Goal: Task Accomplishment & Management: Use online tool/utility

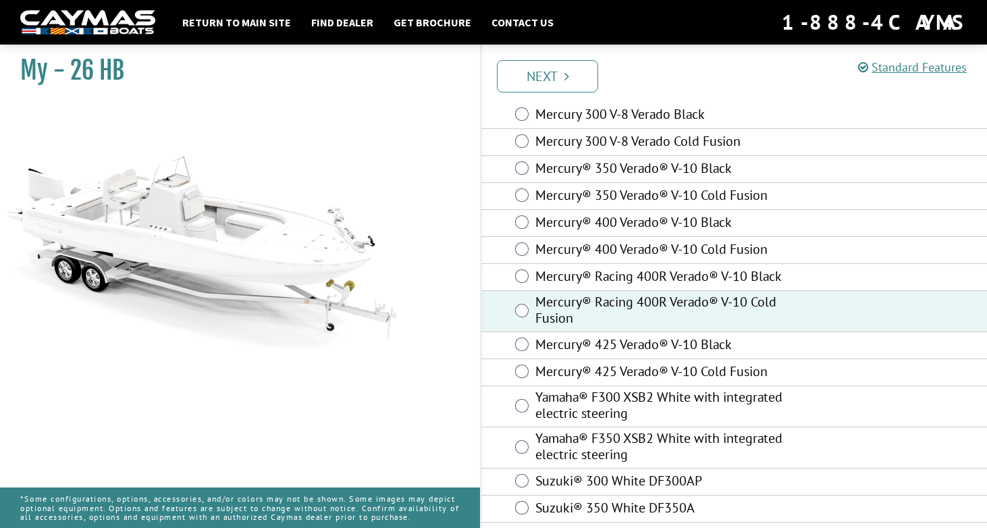
scroll to position [67, 0]
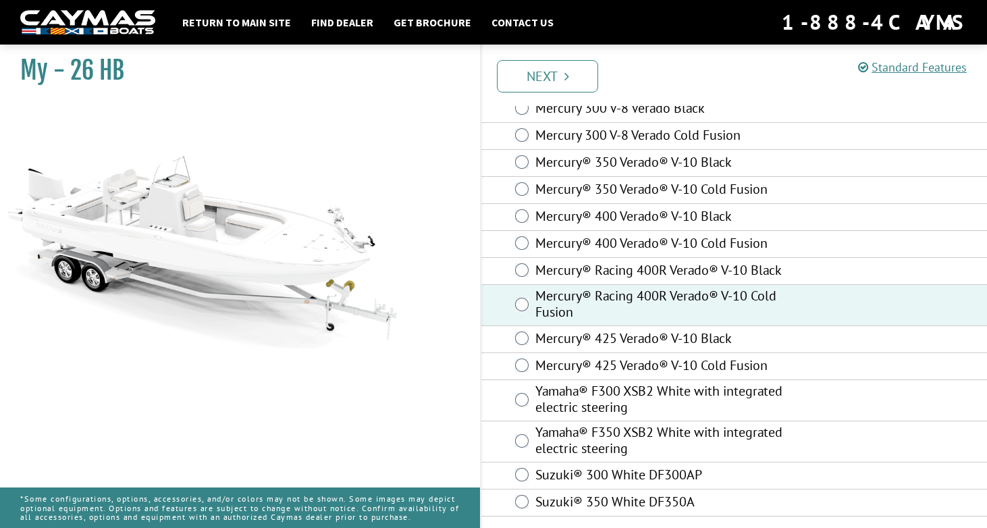
click at [531, 367] on div "Mercury® 425 Verado® V-10 Cold Fusion" at bounding box center [734, 366] width 506 height 27
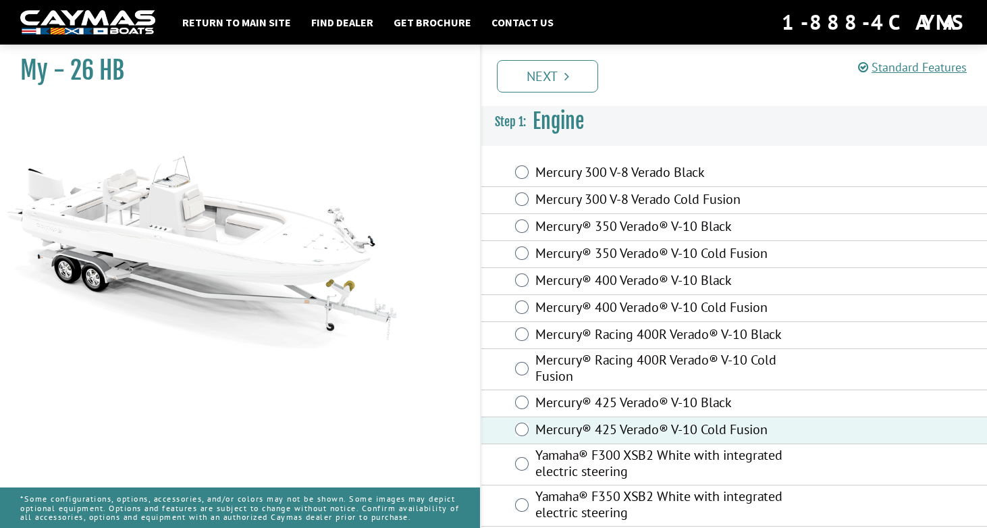
scroll to position [0, 0]
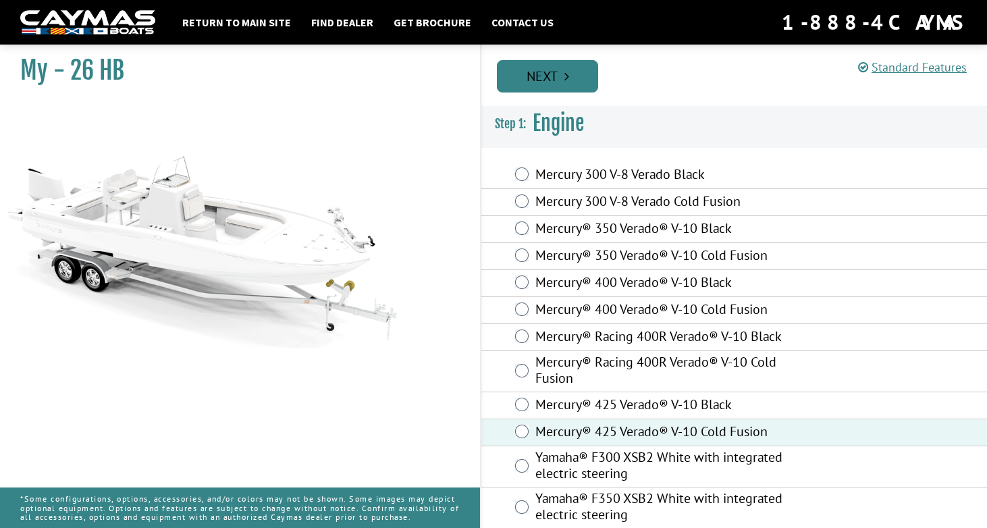
click at [546, 81] on link "Next" at bounding box center [547, 76] width 101 height 32
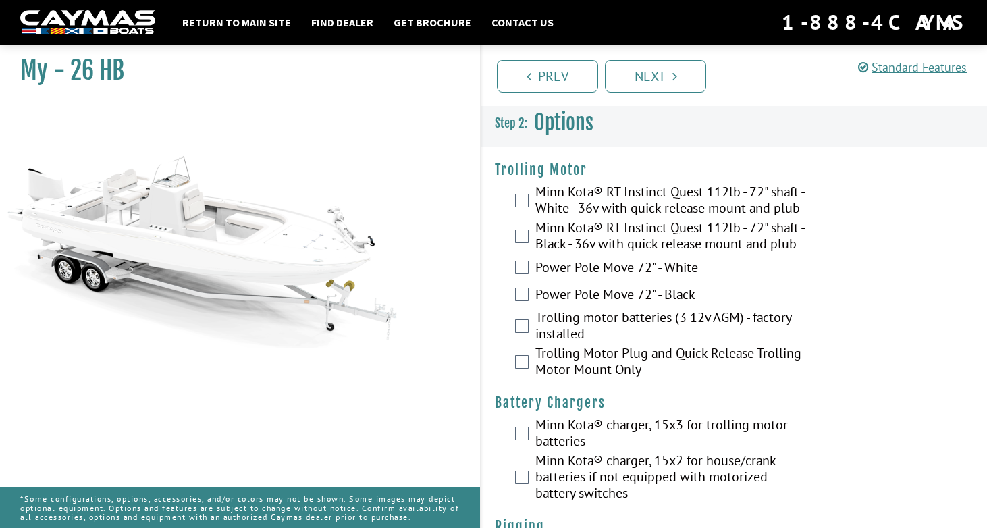
click at [660, 209] on label "Minn Kota® RT Instinct Quest 112lb - 72" shaft - White - 36v with quick release…" at bounding box center [671, 202] width 271 height 36
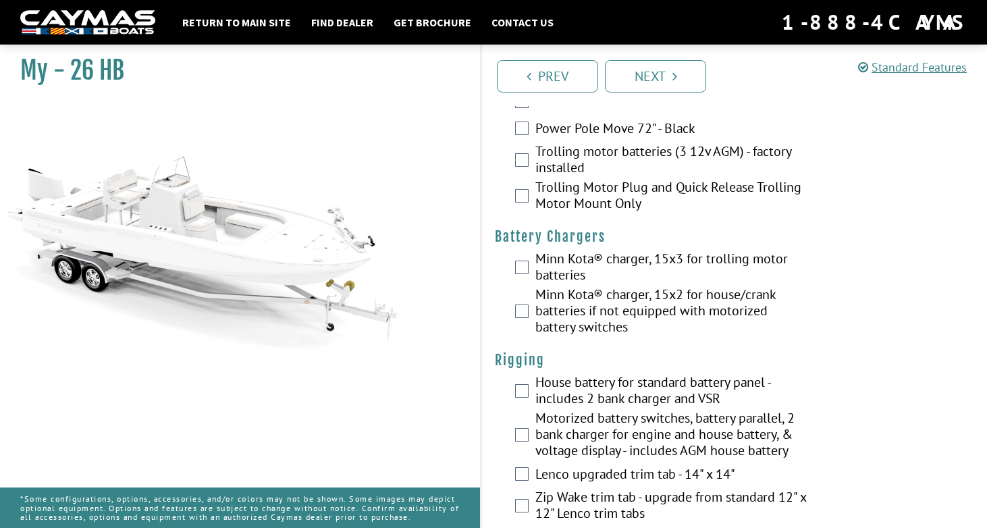
scroll to position [174, 0]
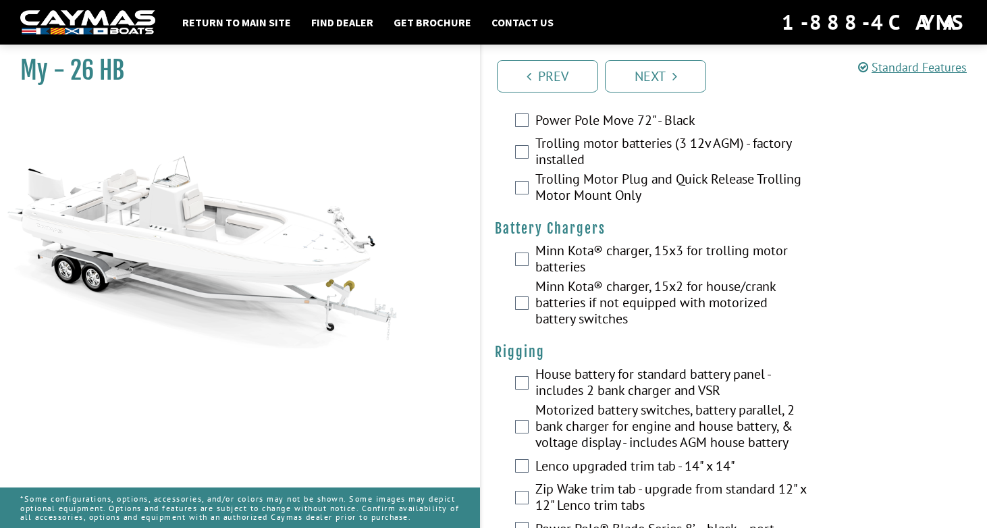
click at [598, 278] on label "Minn Kota® charger, 15x3 for trolling motor batteries" at bounding box center [671, 260] width 271 height 36
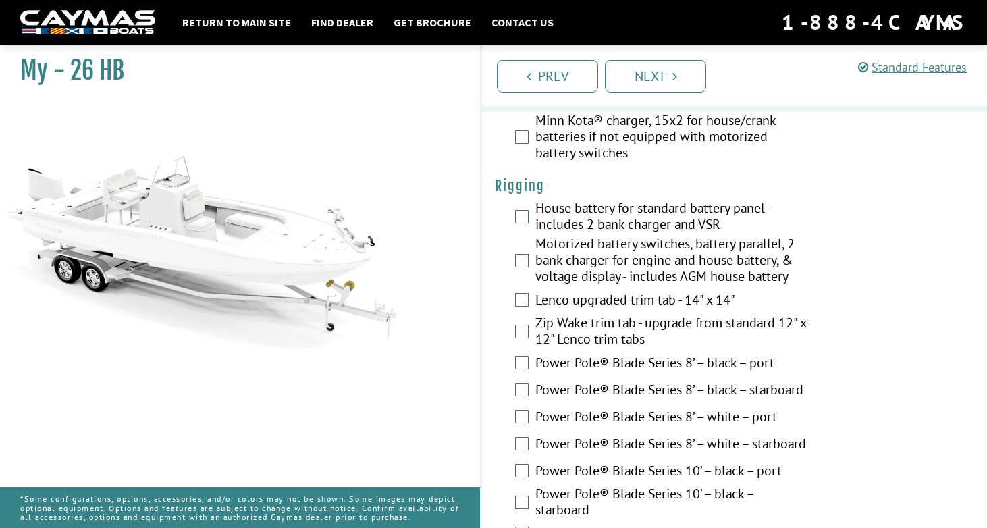
scroll to position [341, 0]
click at [650, 72] on link "Next" at bounding box center [655, 76] width 101 height 32
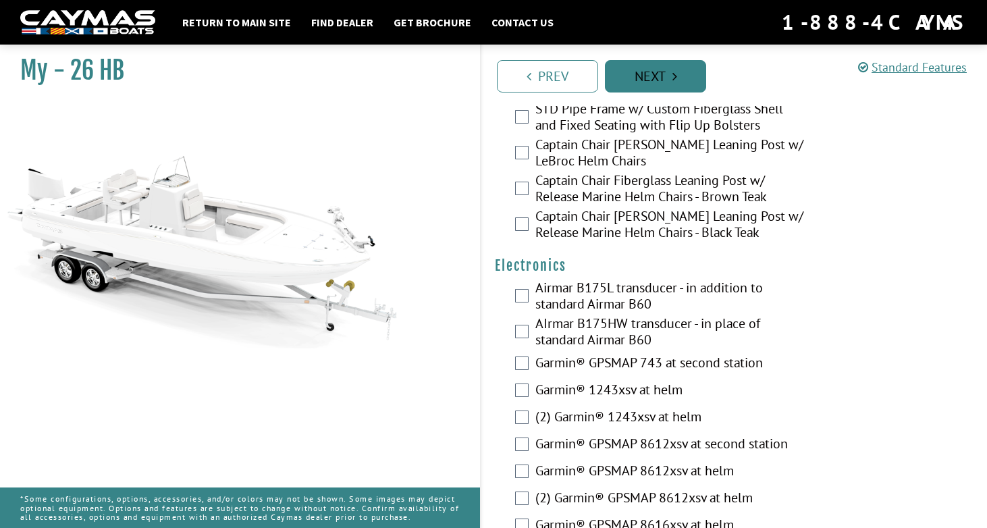
scroll to position [3321, 0]
click at [648, 172] on label "Captain Chair [PERSON_NAME] Leaning Post w/ LeBroc Helm Chairs" at bounding box center [671, 154] width 271 height 36
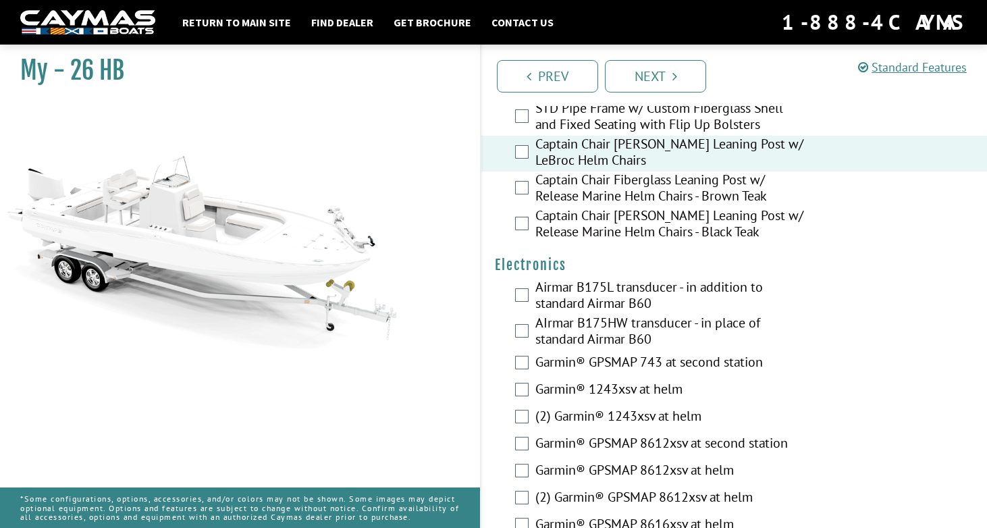
click at [660, 207] on label "Captain Chair Fiberglass Leaning Post w/ Release Marine Helm Chairs - Brown Teak" at bounding box center [671, 190] width 271 height 36
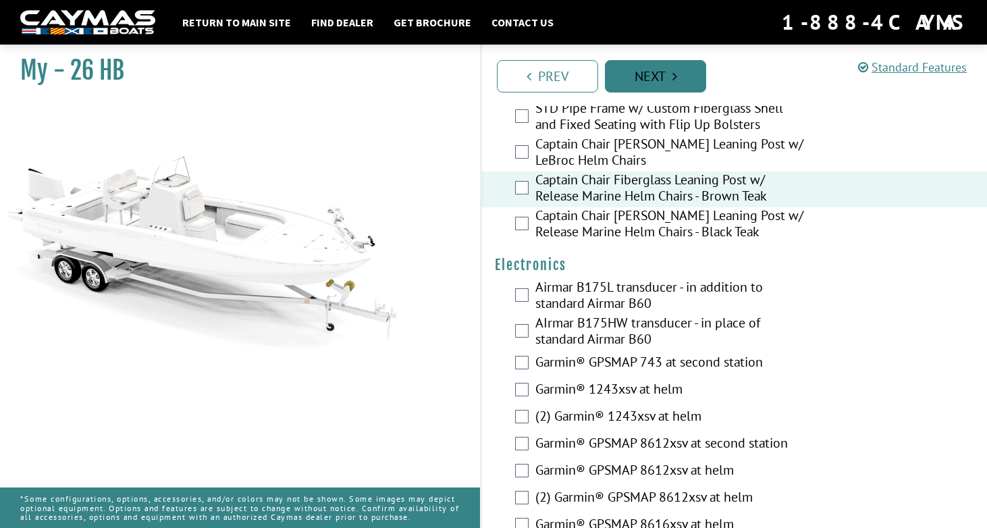
click at [646, 80] on link "Next" at bounding box center [655, 76] width 101 height 32
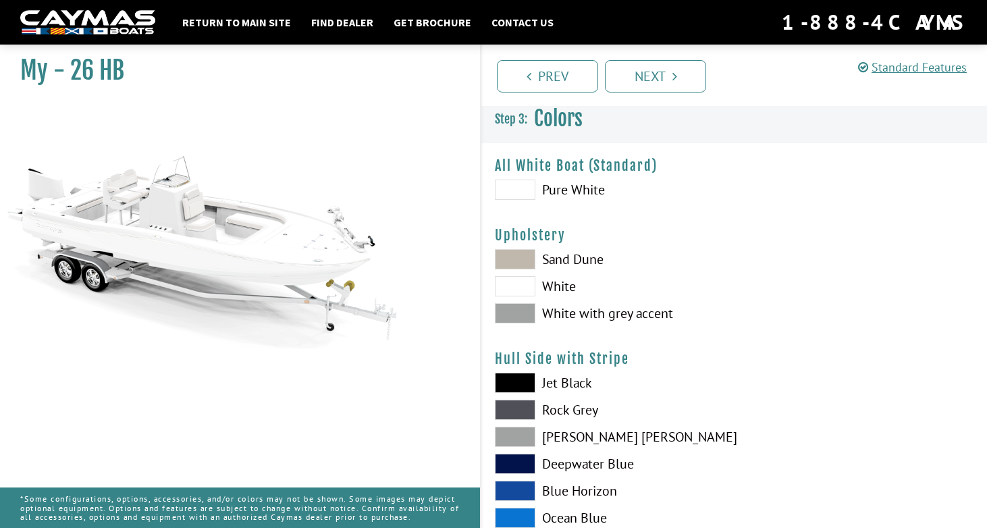
scroll to position [0, 0]
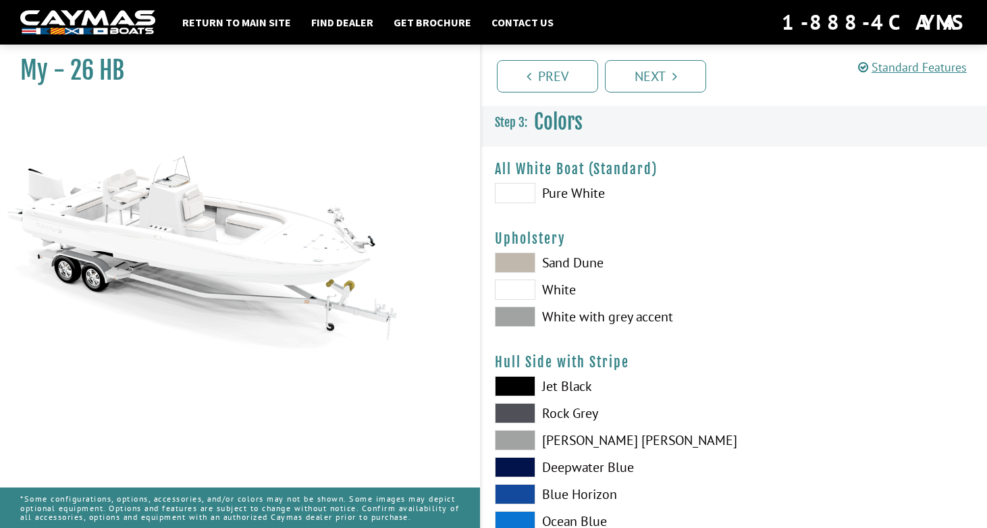
click at [536, 265] on label "Sand Dune" at bounding box center [608, 263] width 226 height 20
click at [531, 290] on span at bounding box center [515, 290] width 41 height 20
click at [527, 315] on span at bounding box center [515, 317] width 41 height 20
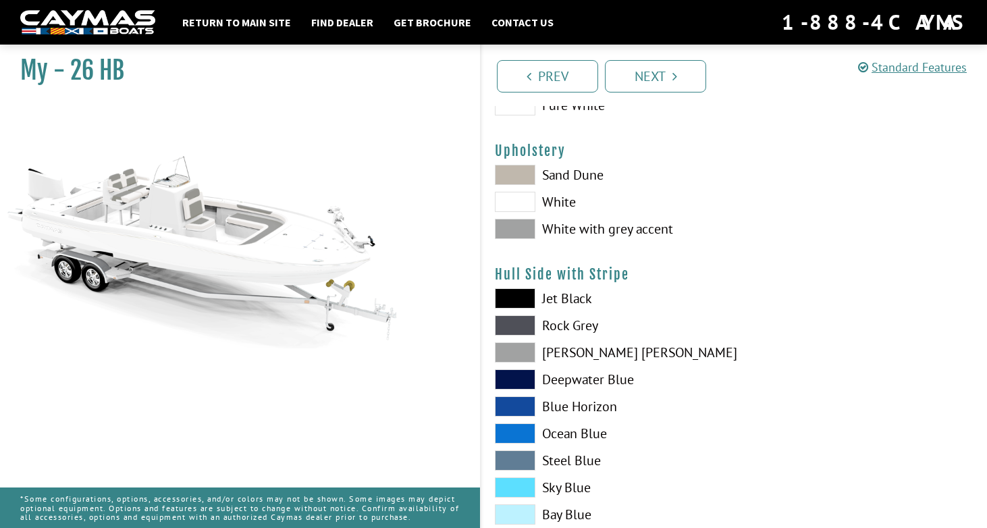
scroll to position [123, 0]
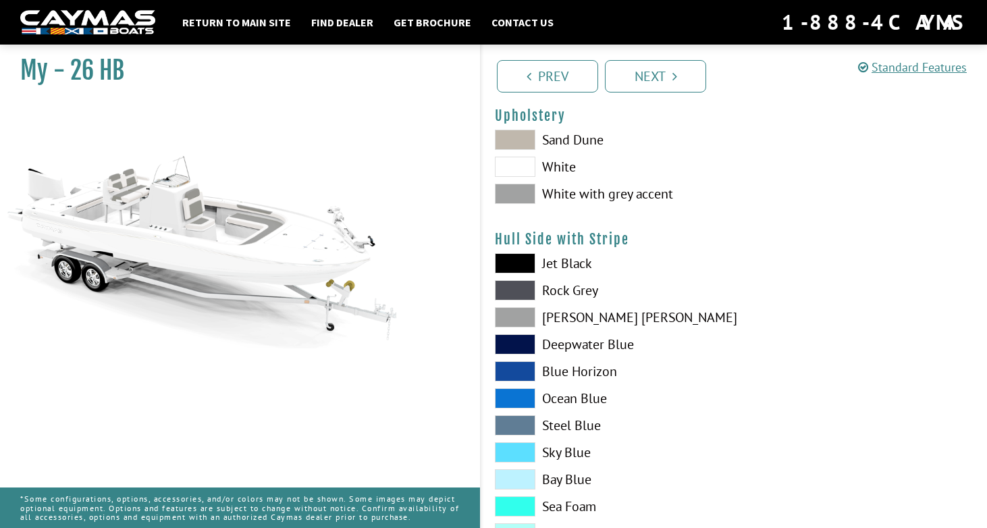
click at [518, 361] on div "Jet Black Rock Grey Dove Gray Deepwater Blue Blue Horizon Ocean Blue" at bounding box center [607, 401] width 253 height 297
click at [518, 351] on span at bounding box center [515, 344] width 41 height 20
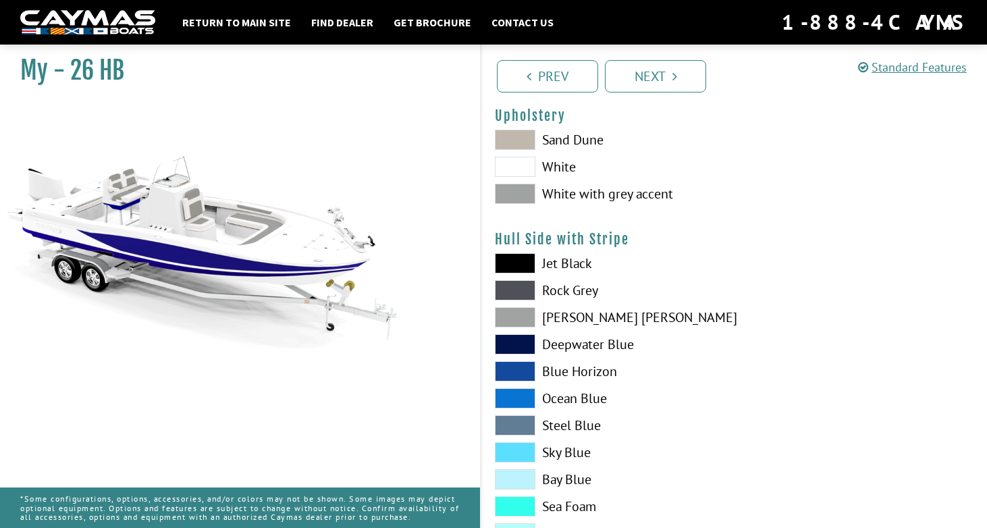
click at [517, 380] on span at bounding box center [515, 371] width 41 height 20
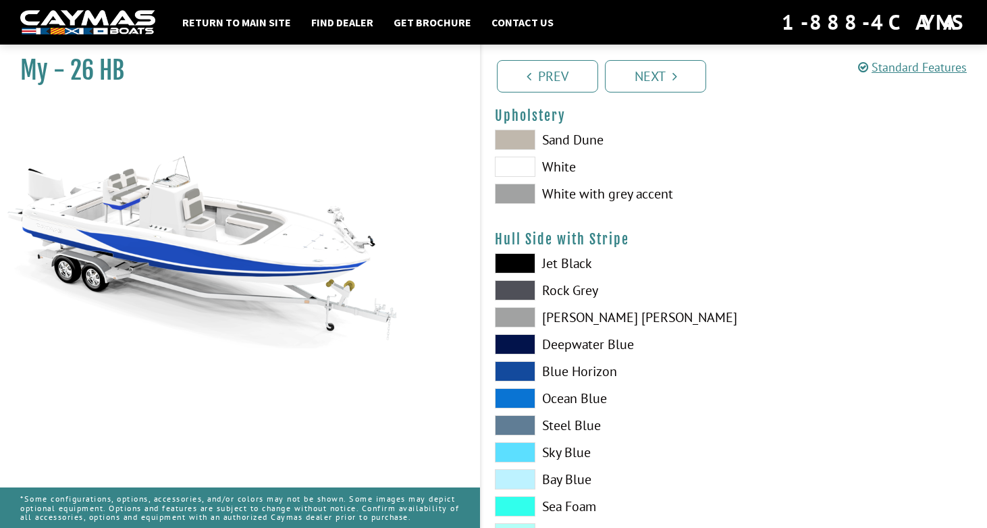
click at [512, 253] on span at bounding box center [515, 263] width 41 height 20
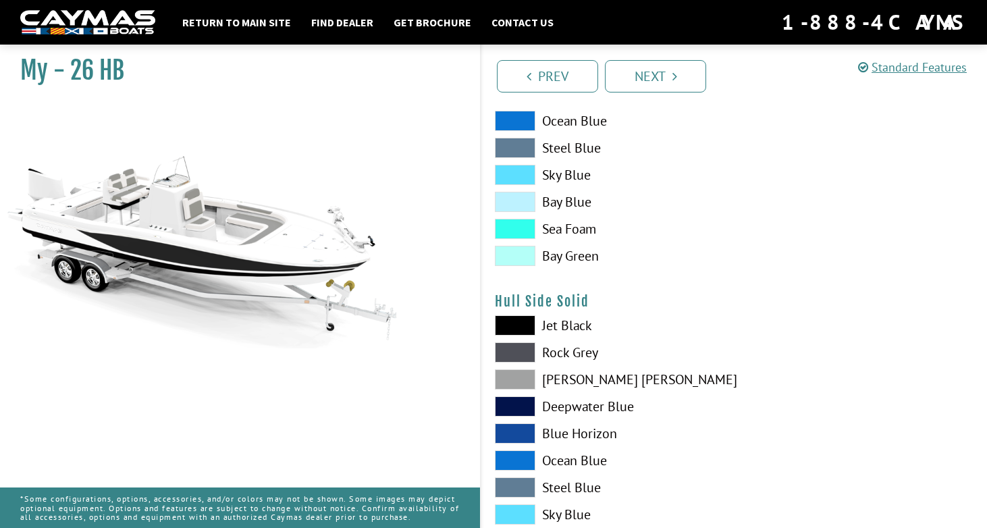
scroll to position [408, 0]
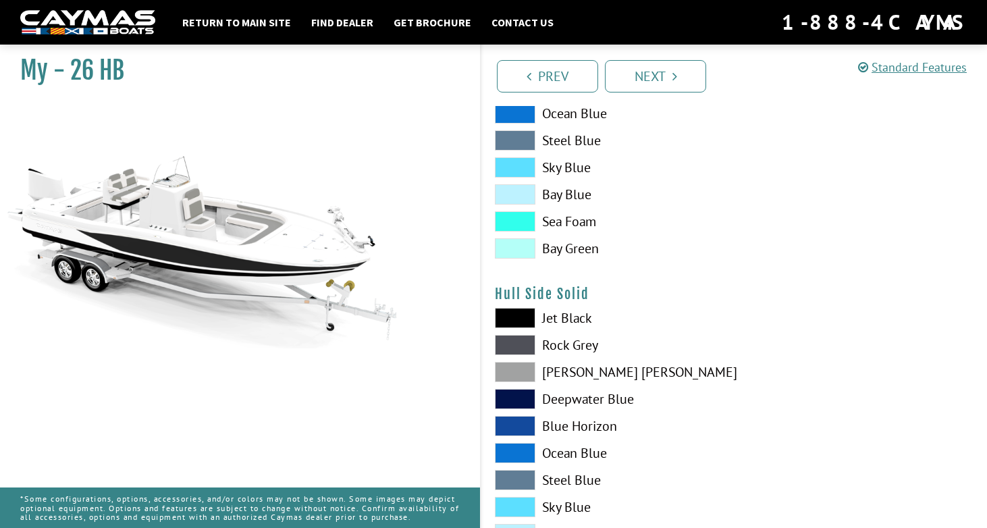
click at [525, 317] on span at bounding box center [515, 318] width 41 height 20
click at [505, 341] on span at bounding box center [515, 345] width 41 height 20
click at [509, 361] on div "Jet Black Rock Grey Dove Gray Deepwater Blue Blue Horizon Ocean Blue" at bounding box center [607, 456] width 253 height 297
click at [511, 373] on span at bounding box center [515, 372] width 41 height 20
click at [511, 396] on span at bounding box center [515, 399] width 41 height 20
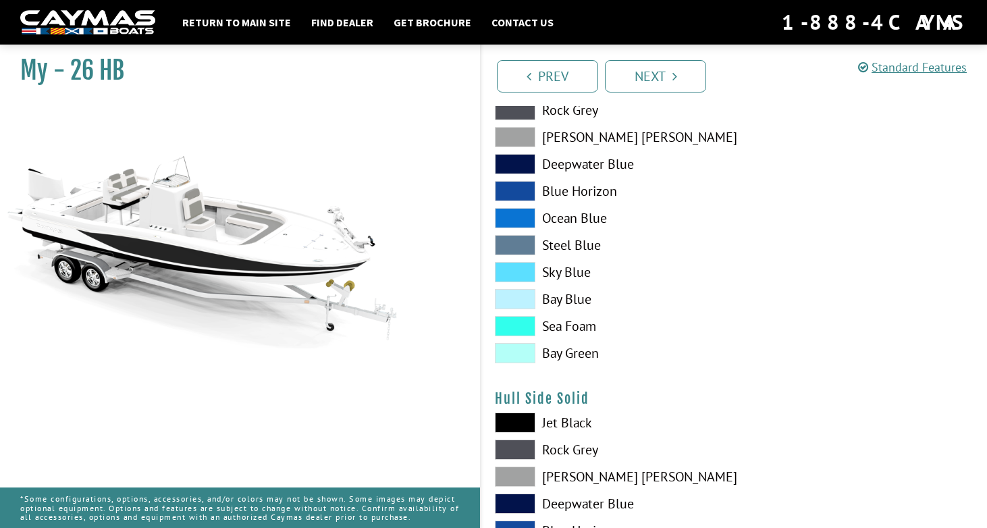
scroll to position [294, 0]
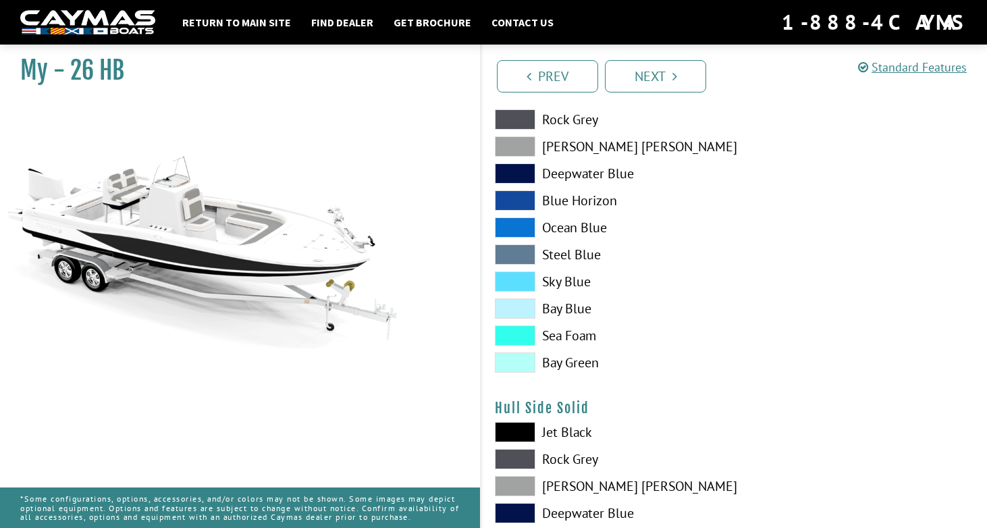
click at [513, 182] on span at bounding box center [515, 173] width 41 height 20
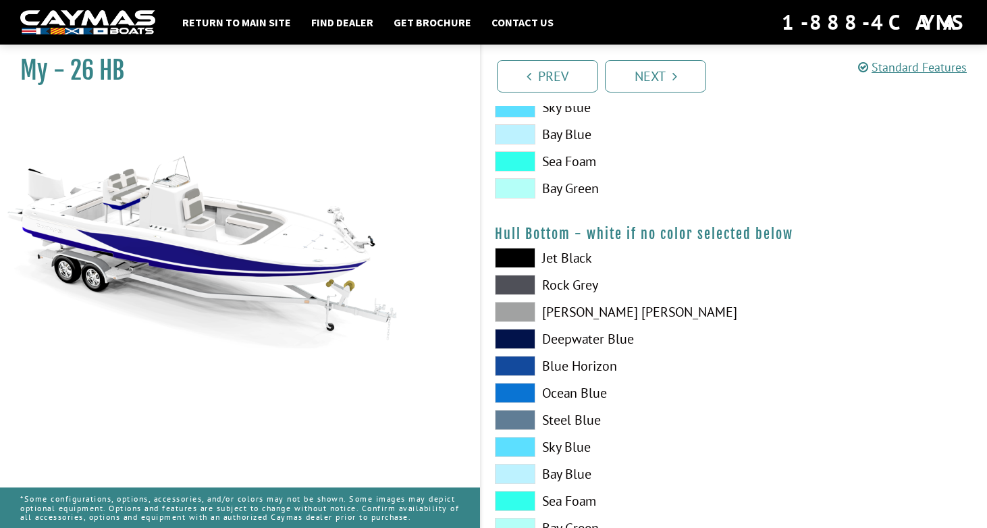
scroll to position [814, 0]
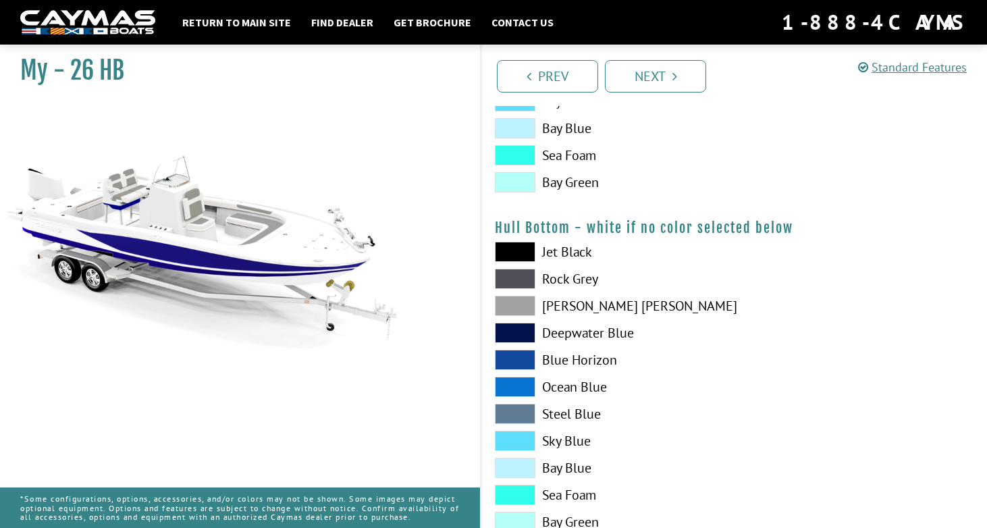
click at [520, 332] on span at bounding box center [515, 333] width 41 height 20
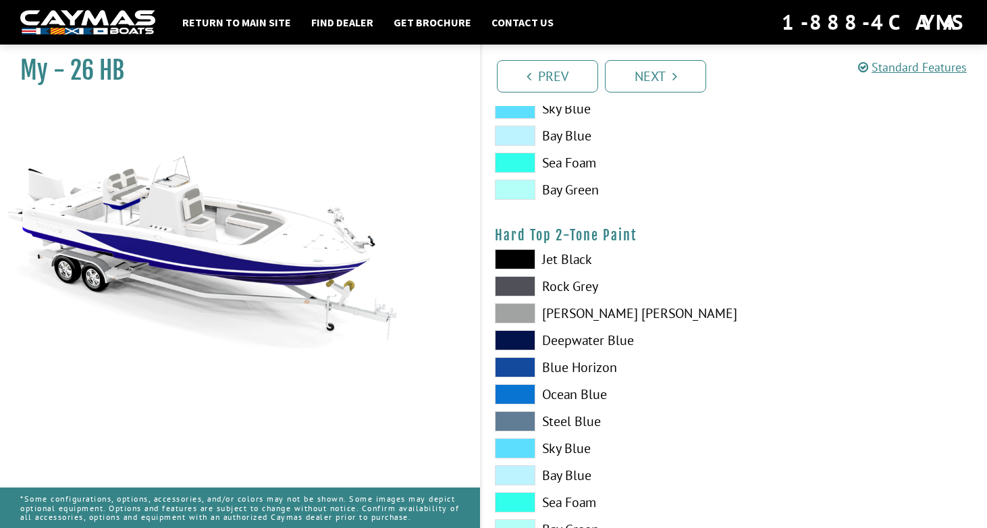
scroll to position [1148, 0]
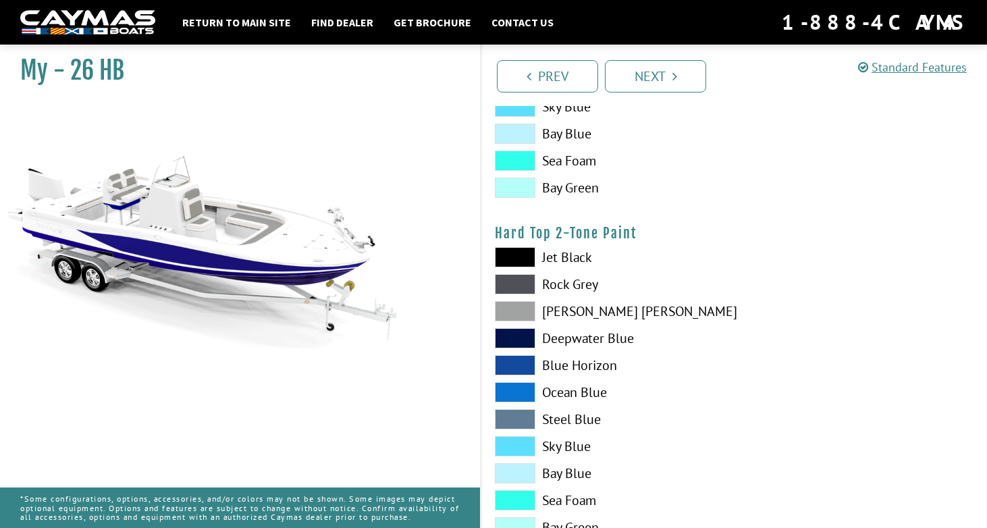
click at [521, 266] on span at bounding box center [515, 257] width 41 height 20
click at [519, 303] on span at bounding box center [515, 311] width 41 height 20
click at [516, 332] on span at bounding box center [515, 338] width 41 height 20
click at [517, 254] on span at bounding box center [515, 257] width 41 height 20
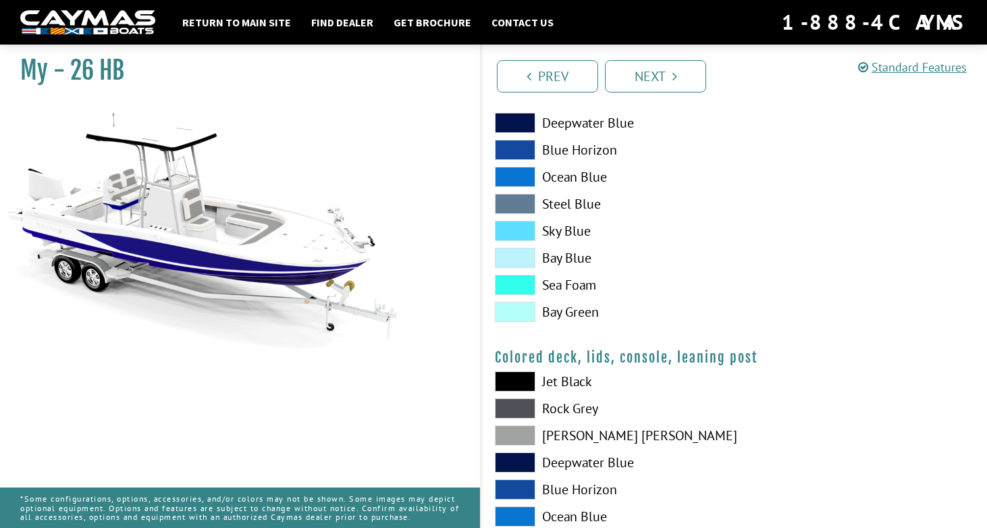
scroll to position [1403, 0]
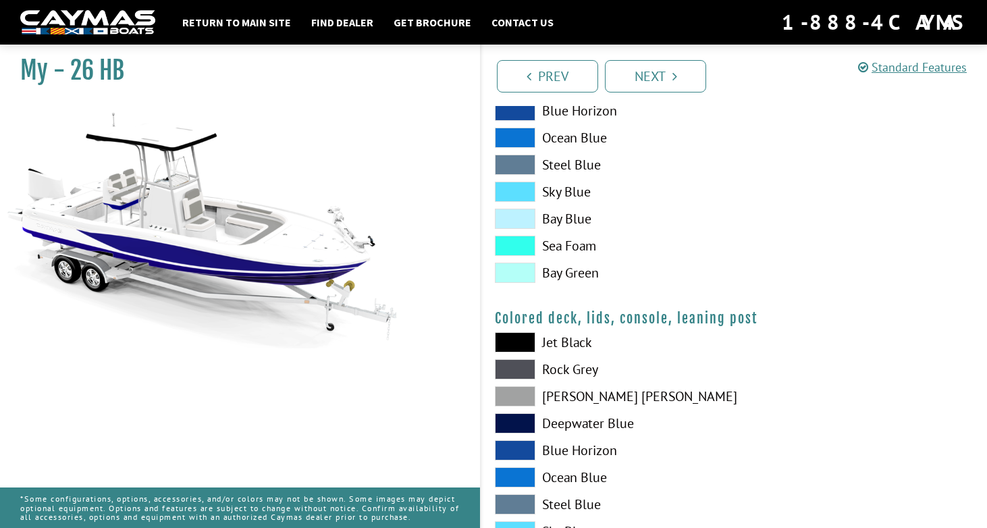
click at [517, 245] on span at bounding box center [515, 246] width 41 height 20
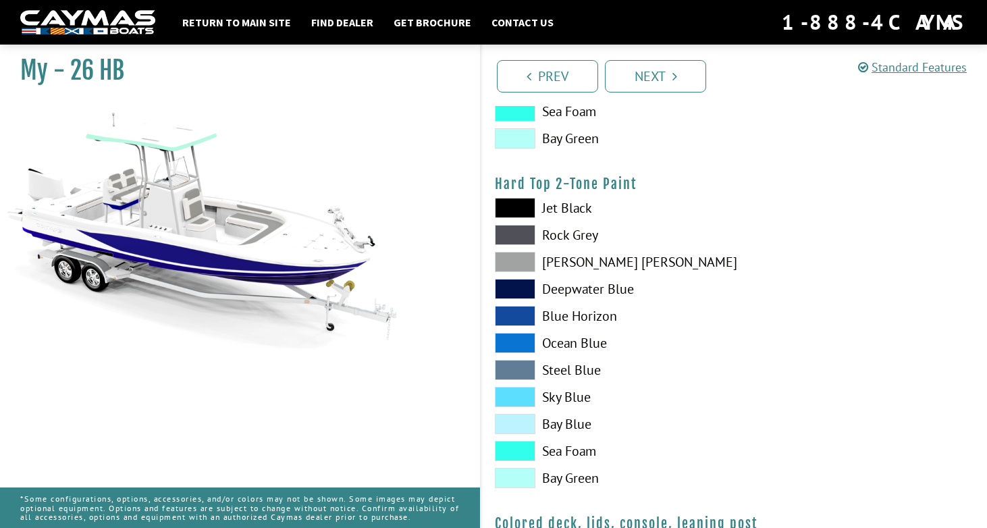
scroll to position [1193, 0]
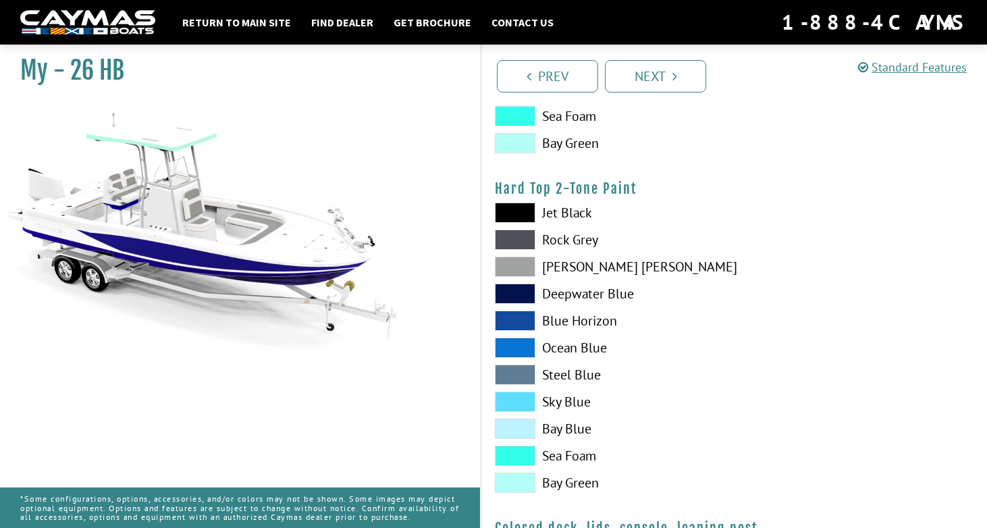
click at [517, 212] on span at bounding box center [515, 213] width 41 height 20
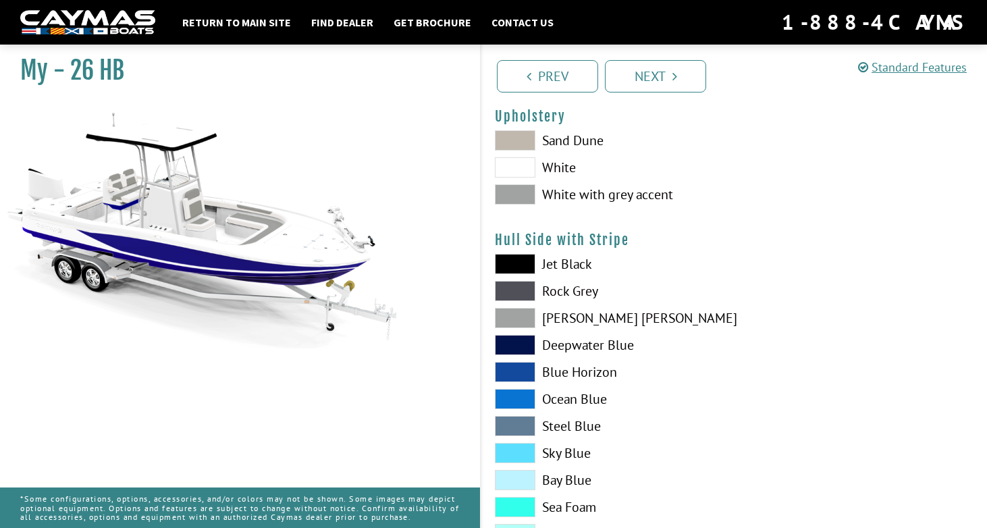
scroll to position [92, 0]
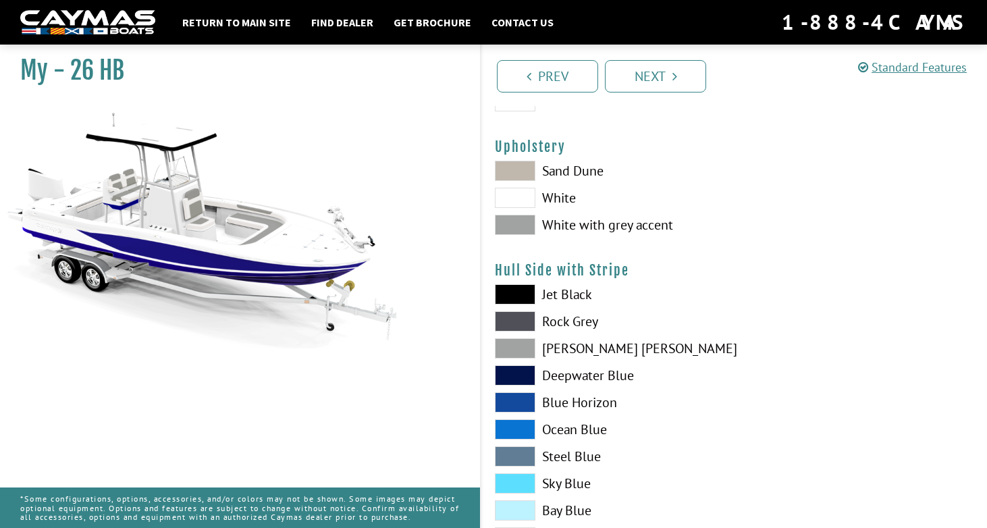
click at [519, 203] on span at bounding box center [515, 198] width 41 height 20
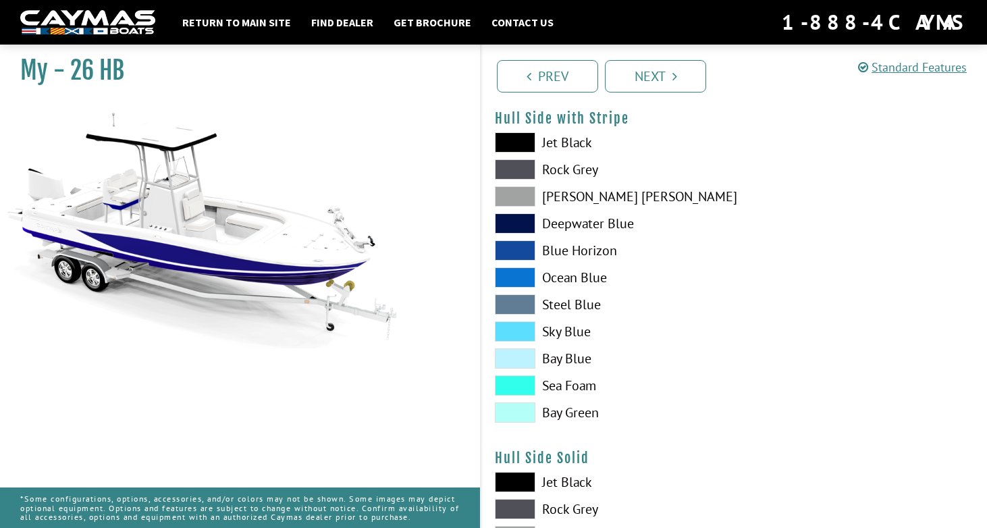
scroll to position [237, 0]
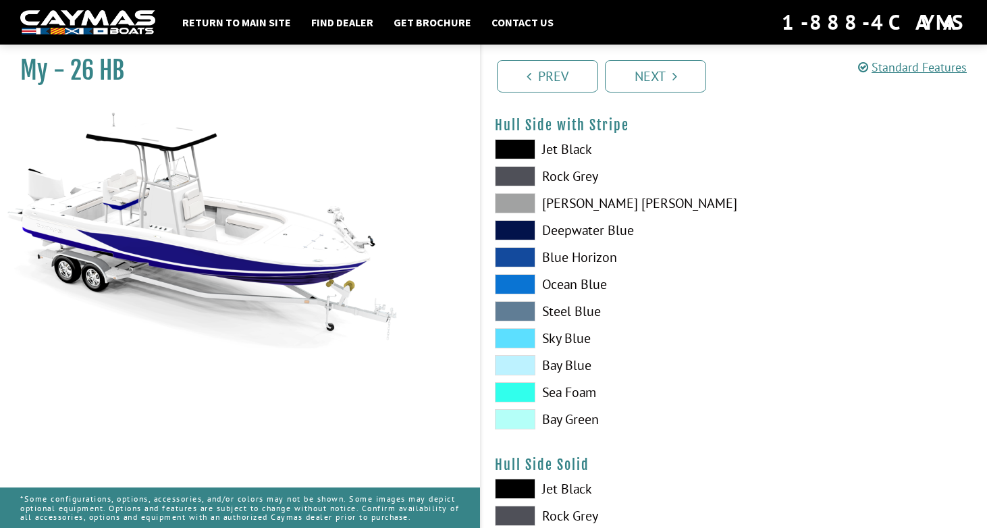
click at [525, 222] on span at bounding box center [515, 230] width 41 height 20
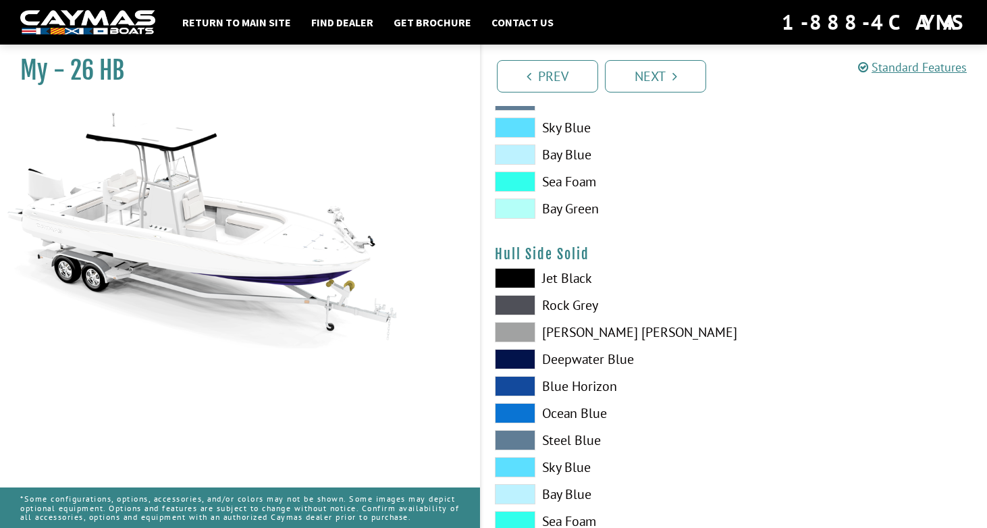
scroll to position [466, 0]
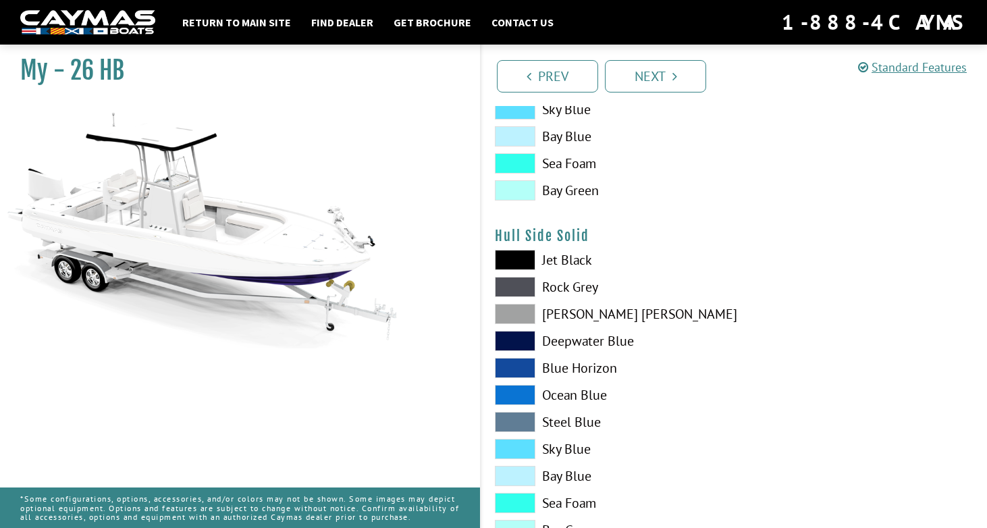
click at [511, 261] on span at bounding box center [515, 260] width 41 height 20
click at [506, 350] on span at bounding box center [515, 341] width 41 height 20
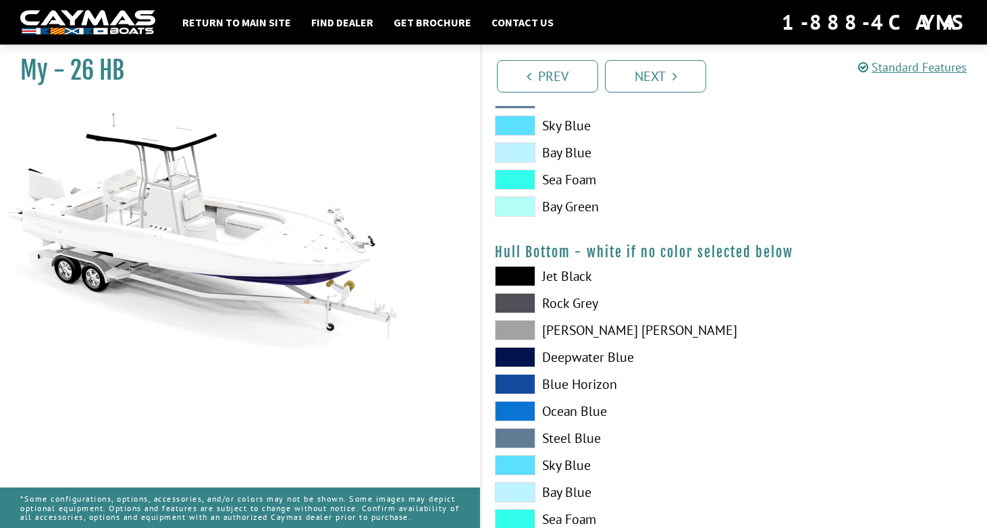
scroll to position [822, 0]
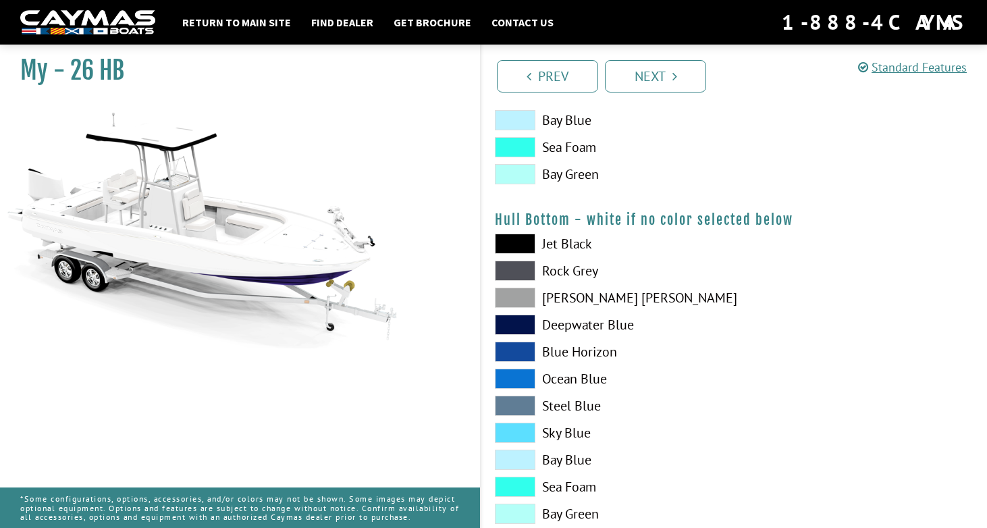
click at [511, 246] on span at bounding box center [515, 244] width 41 height 20
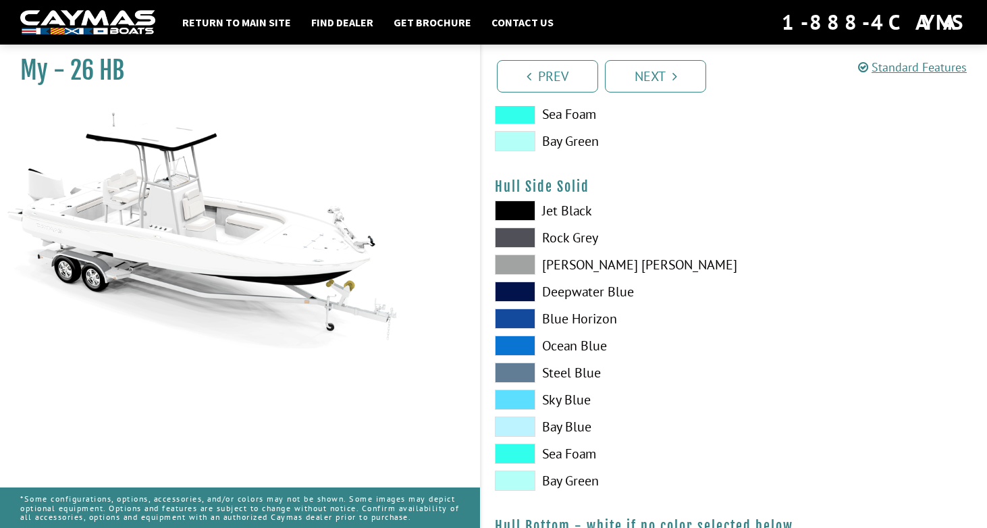
scroll to position [498, 0]
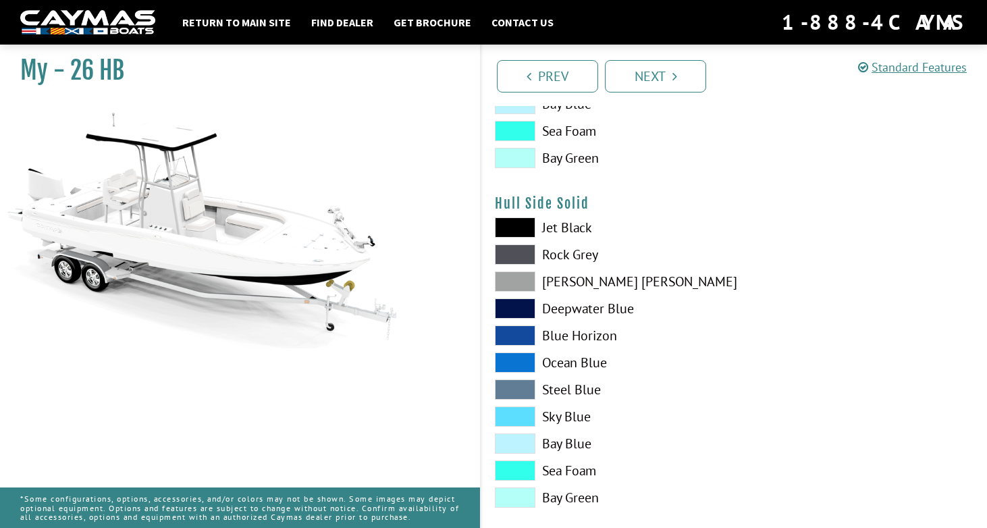
click at [525, 309] on span at bounding box center [515, 308] width 41 height 20
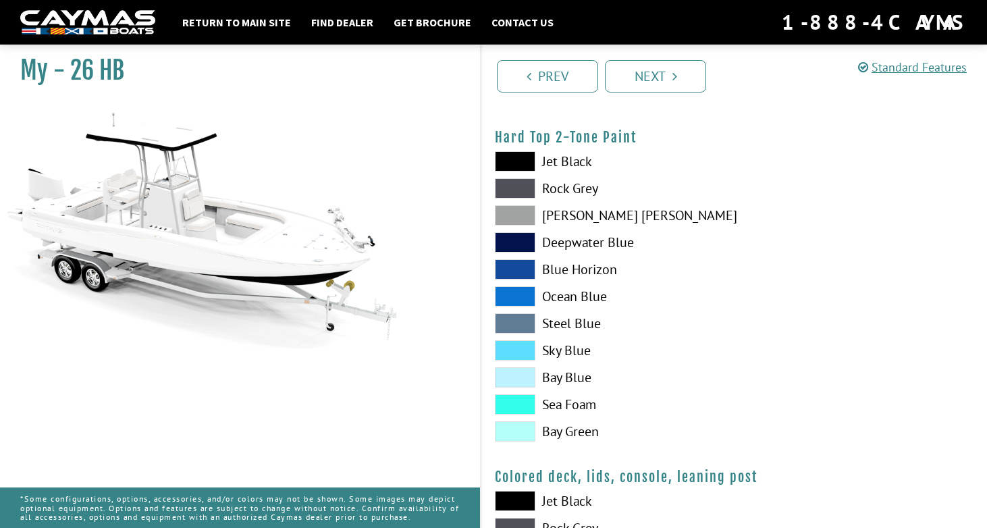
scroll to position [1251, 0]
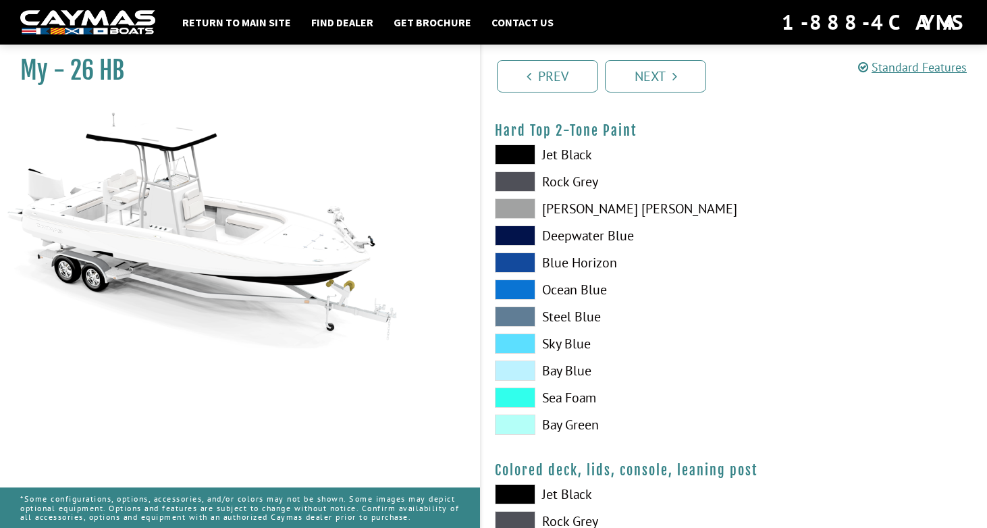
click at [523, 415] on span at bounding box center [515, 425] width 41 height 20
click at [521, 177] on span at bounding box center [515, 182] width 41 height 20
click at [519, 142] on div "Hard Top 2-Tone Paint Please select color. Jet Black Rock Grey Dove Gray Deepwa…" at bounding box center [734, 281] width 479 height 319
click at [511, 165] on span at bounding box center [515, 155] width 41 height 20
click at [515, 178] on span at bounding box center [515, 182] width 41 height 20
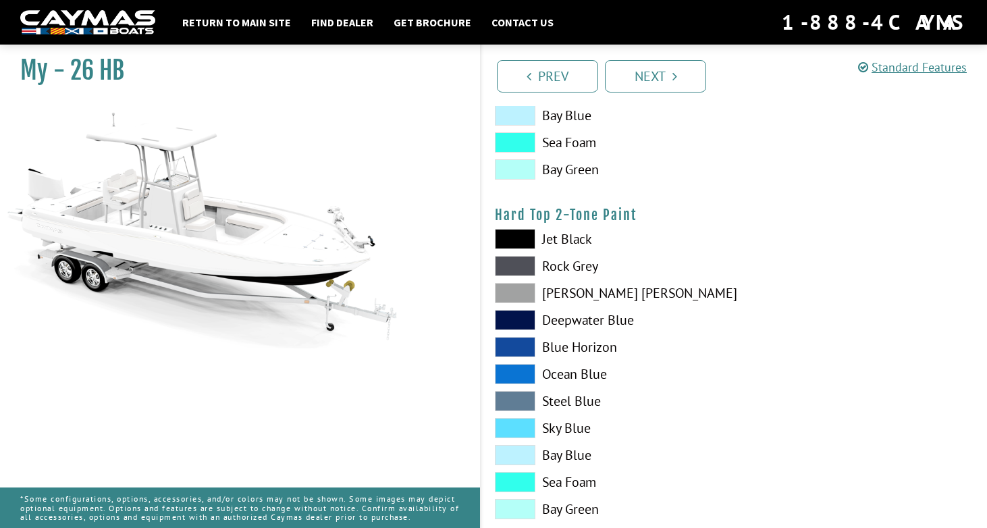
click at [513, 238] on span at bounding box center [515, 239] width 41 height 20
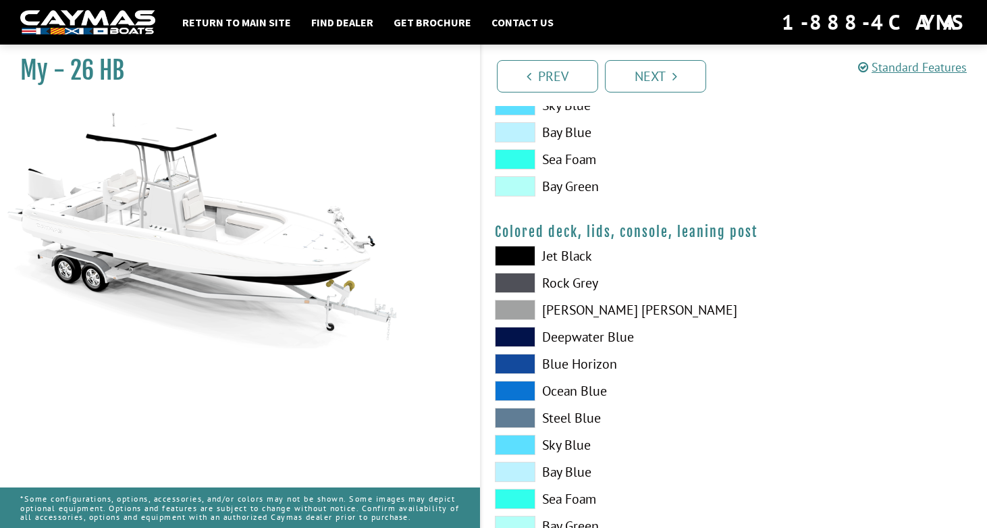
scroll to position [1490, 0]
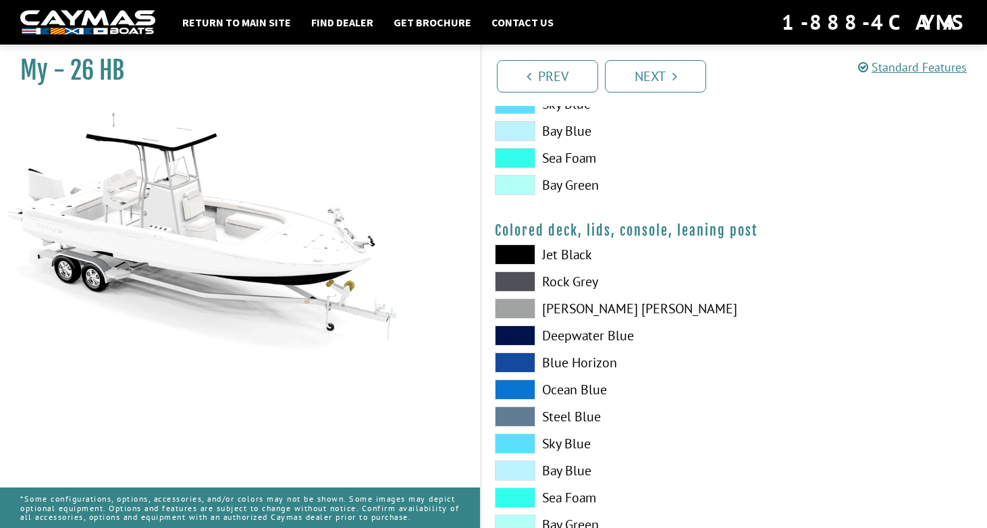
click at [515, 255] on span at bounding box center [515, 254] width 41 height 20
click at [513, 278] on span at bounding box center [515, 281] width 41 height 20
click at [513, 307] on span at bounding box center [515, 308] width 41 height 20
click at [513, 346] on div "Jet Black Rock Grey Dove Gray Deepwater Blue Blue Horizon Ocean Blue" at bounding box center [607, 392] width 253 height 297
click at [512, 363] on span at bounding box center [515, 363] width 41 height 20
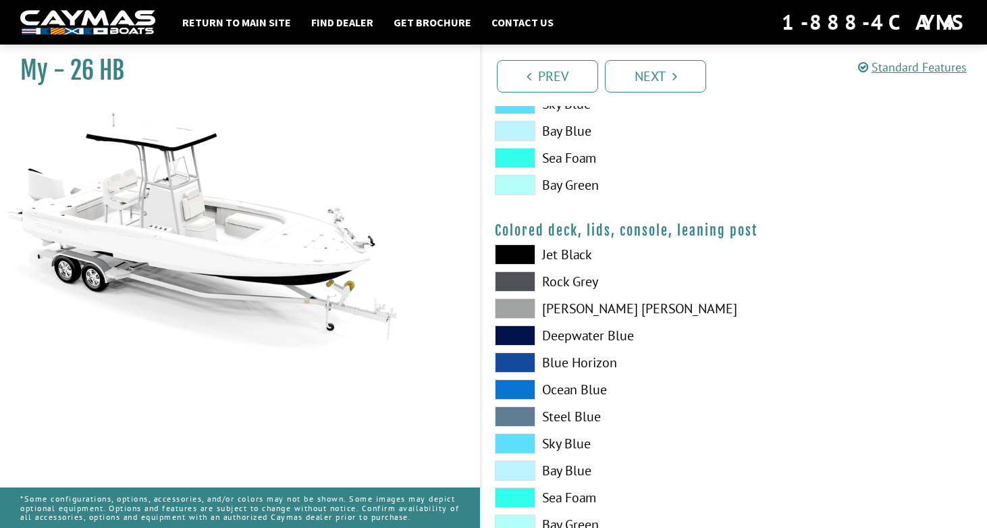
click at [515, 330] on span at bounding box center [515, 335] width 41 height 20
click at [531, 240] on div "Colored deck, lids, console, leaning post Please select color. Jet Black Rock G…" at bounding box center [734, 381] width 479 height 319
click at [528, 254] on span at bounding box center [515, 254] width 41 height 20
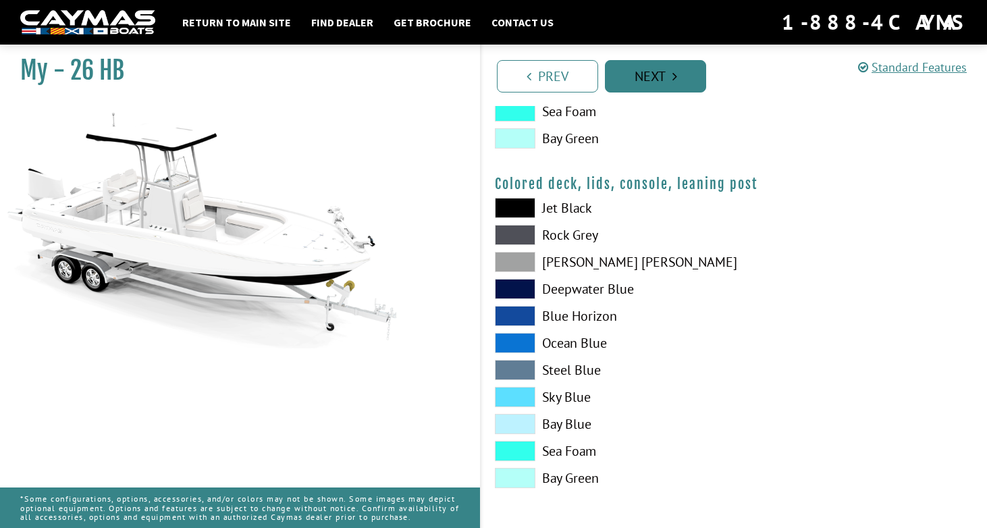
click at [633, 81] on link "Next" at bounding box center [655, 76] width 101 height 32
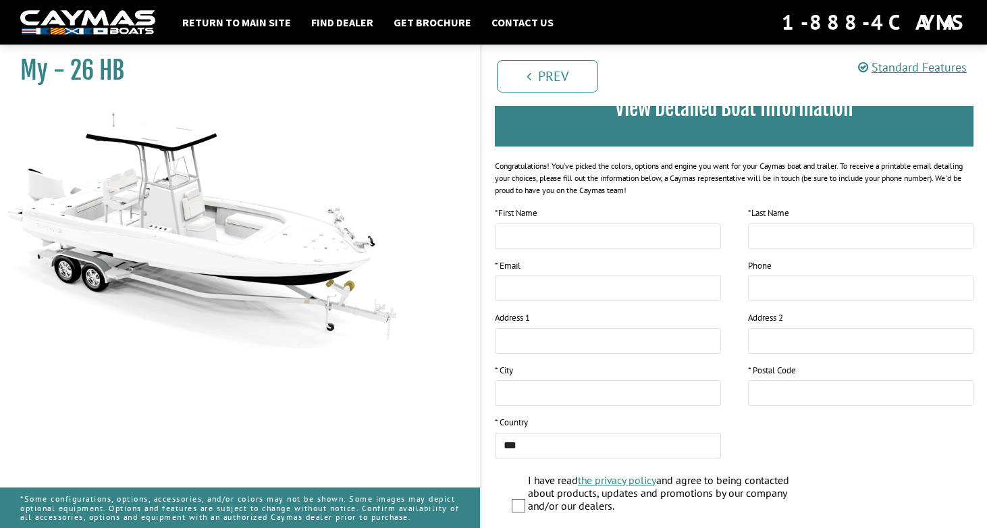
scroll to position [0, 0]
